Goal: Task Accomplishment & Management: Use online tool/utility

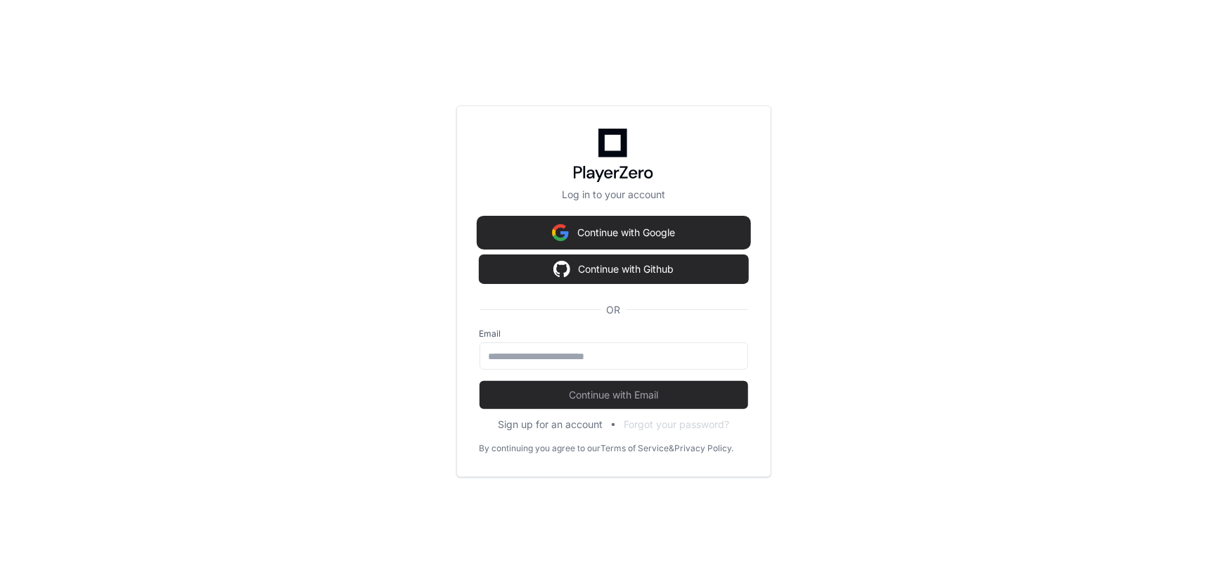
click at [689, 243] on button "Continue with Google" at bounding box center [614, 233] width 269 height 28
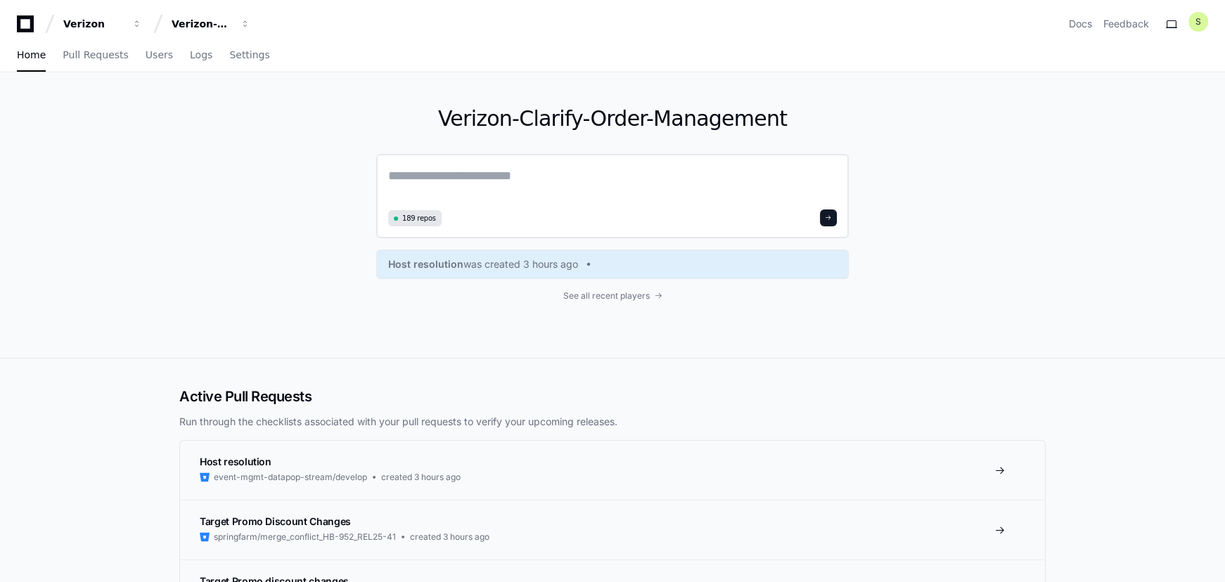
click at [510, 179] on textarea at bounding box center [612, 185] width 449 height 39
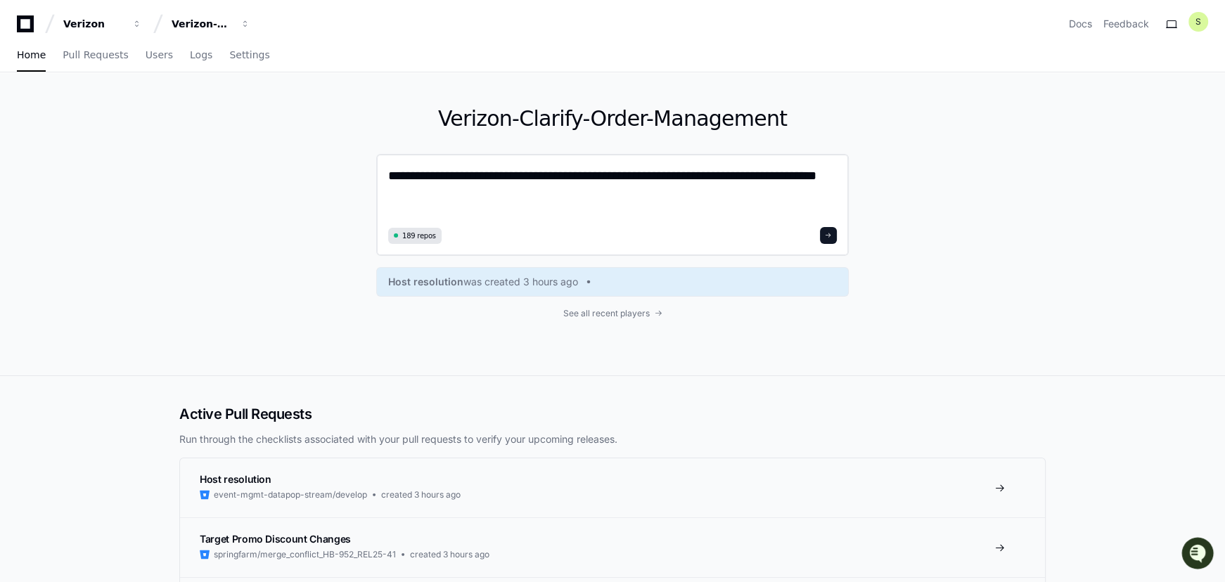
type textarea "**********"
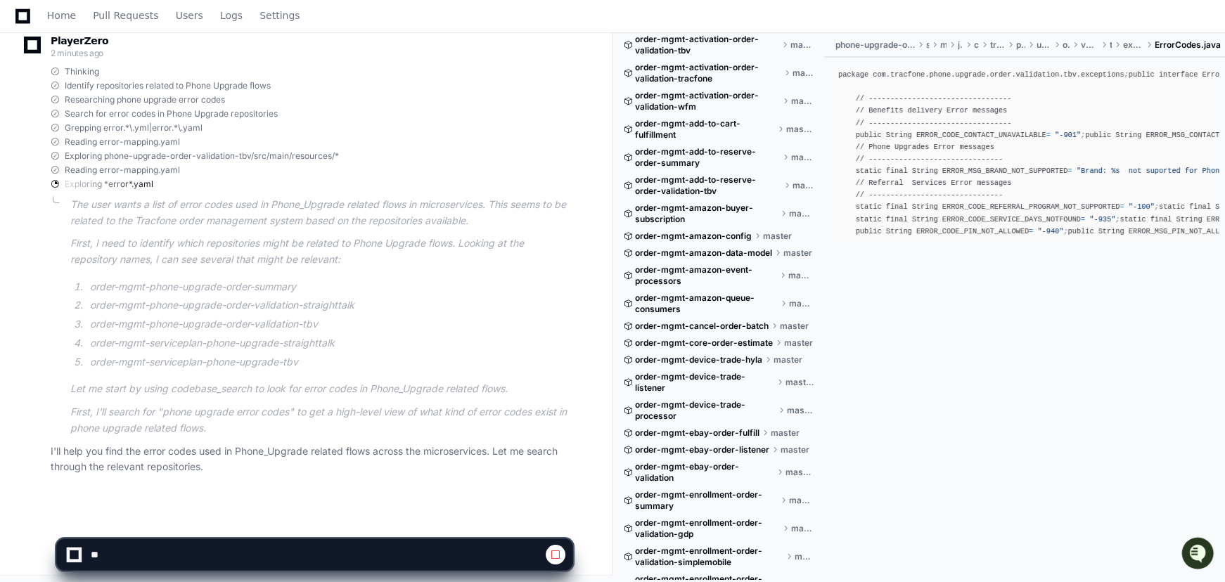
scroll to position [233, 0]
